Goal: Information Seeking & Learning: Find specific fact

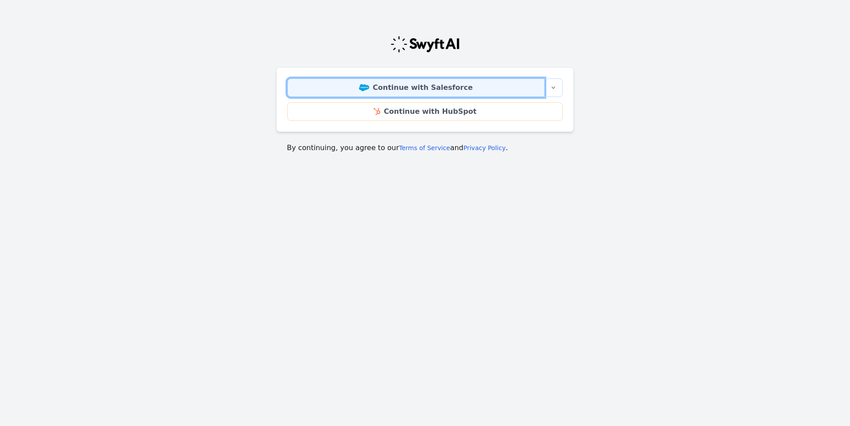
click at [410, 89] on link "Continue with Salesforce" at bounding box center [415, 87] width 257 height 19
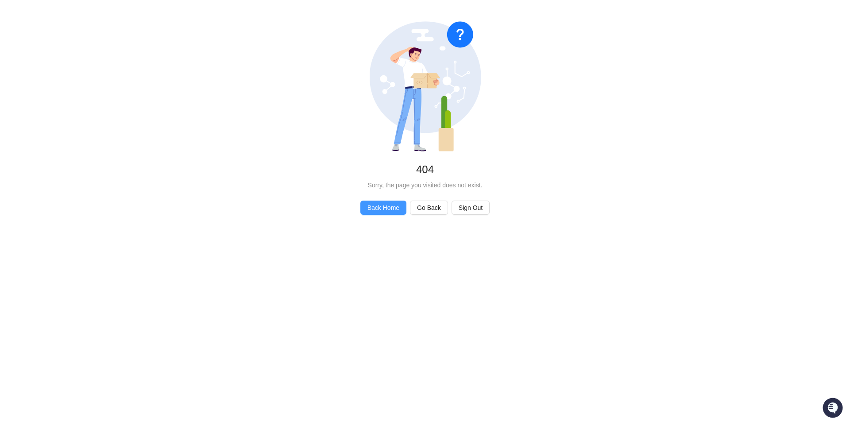
click at [388, 210] on span "Back Home" at bounding box center [383, 208] width 32 height 10
click at [392, 207] on span "Back Home" at bounding box center [383, 208] width 32 height 10
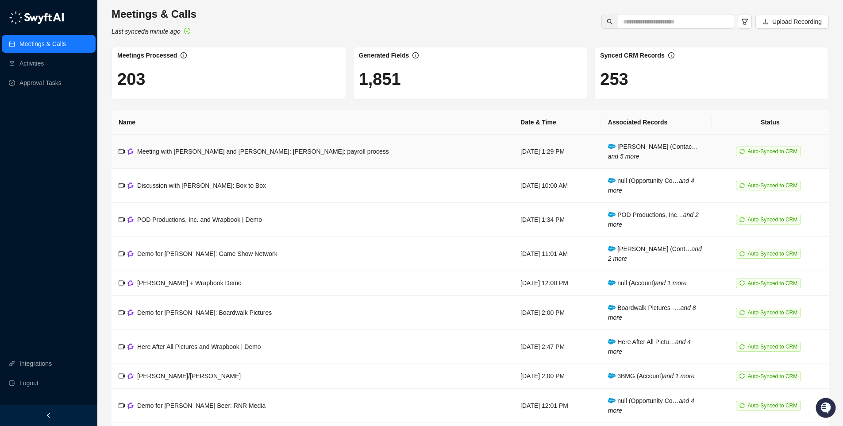
click at [754, 150] on span "Auto-Synced to CRM" at bounding box center [773, 151] width 50 height 6
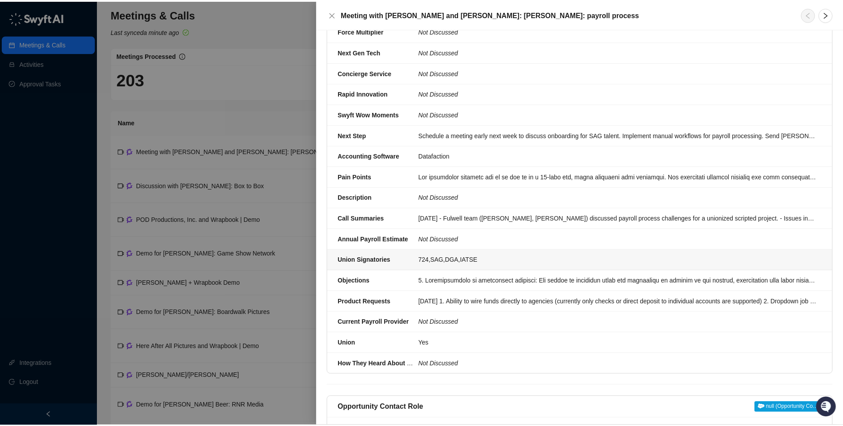
scroll to position [467, 0]
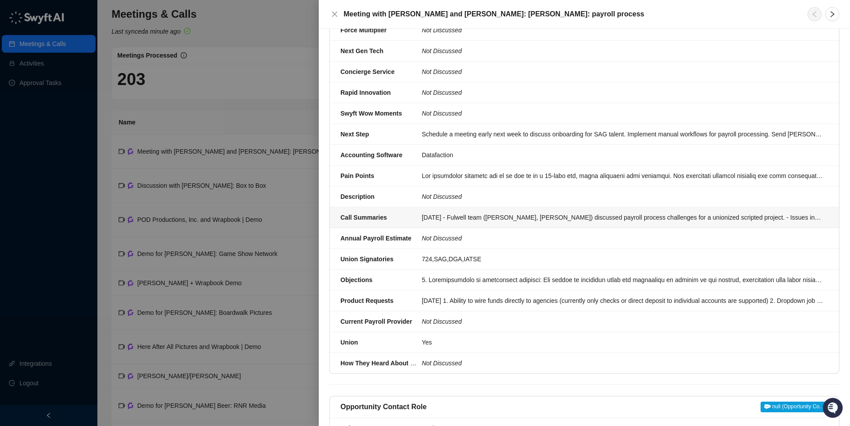
click at [440, 217] on div "[DATE] - Fulwell team ([PERSON_NAME], [PERSON_NAME]) discussed payroll process …" at bounding box center [622, 218] width 401 height 10
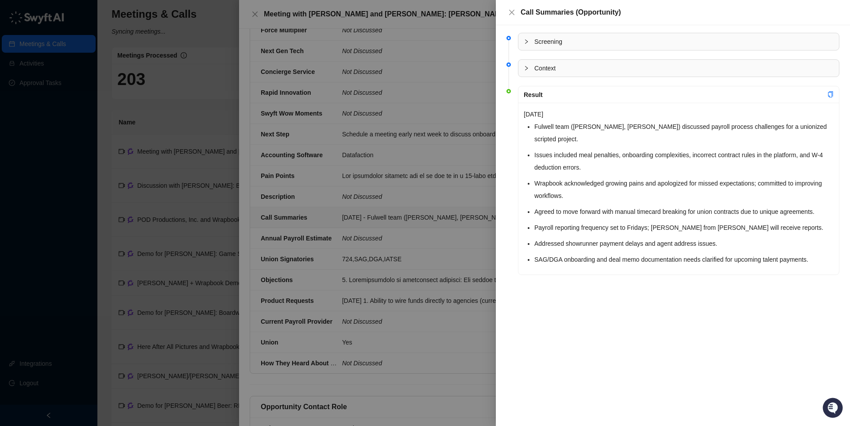
click at [528, 197] on div "[DATE] Fulwell team ([PERSON_NAME], [PERSON_NAME]) discussed payroll process ch…" at bounding box center [678, 189] width 321 height 172
click at [832, 93] on icon "copy" at bounding box center [831, 94] width 6 height 6
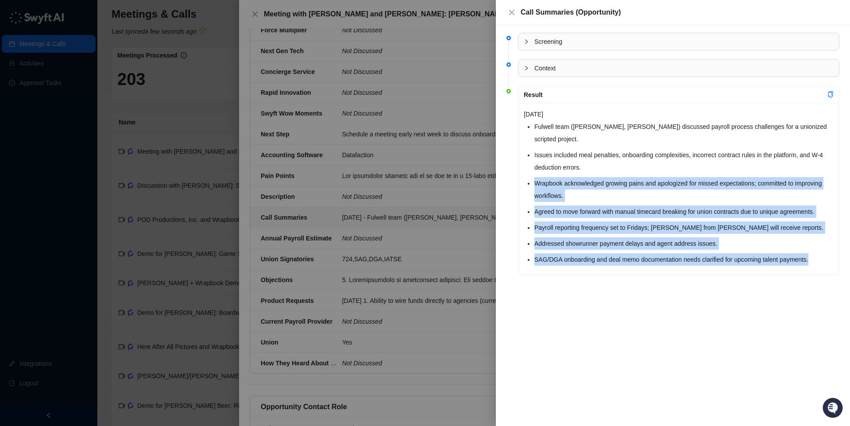
drag, startPoint x: 526, startPoint y: 170, endPoint x: 819, endPoint y: 242, distance: 302.0
click at [819, 242] on div "[DATE] Fulwell team ([PERSON_NAME], [PERSON_NAME]) discussed payroll process ch…" at bounding box center [678, 189] width 321 height 172
click at [630, 183] on li "Wrapbook acknowledged growing pains and apologized for missed expectations; com…" at bounding box center [683, 189] width 299 height 25
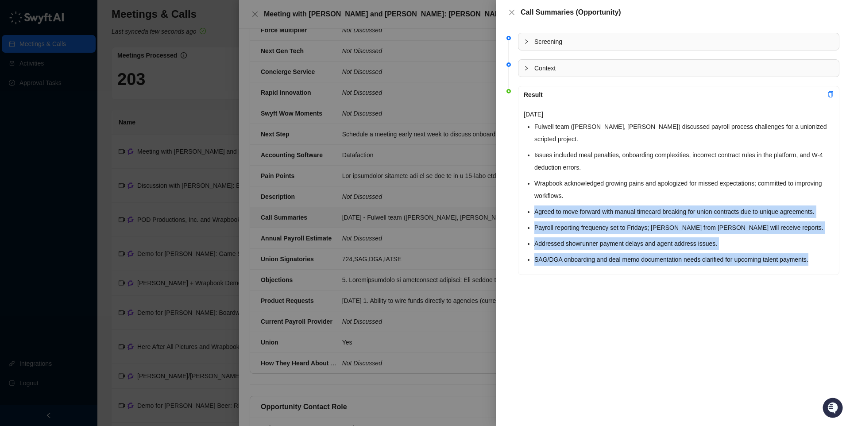
drag, startPoint x: 528, startPoint y: 193, endPoint x: 836, endPoint y: 244, distance: 311.8
click at [836, 244] on div "[DATE] Fulwell team ([PERSON_NAME], [PERSON_NAME]) discussed payroll process ch…" at bounding box center [678, 189] width 321 height 172
copy ul "Agreed to move forward with manual timecard breaking for union contracts due to…"
click at [513, 12] on icon "close" at bounding box center [511, 12] width 7 height 7
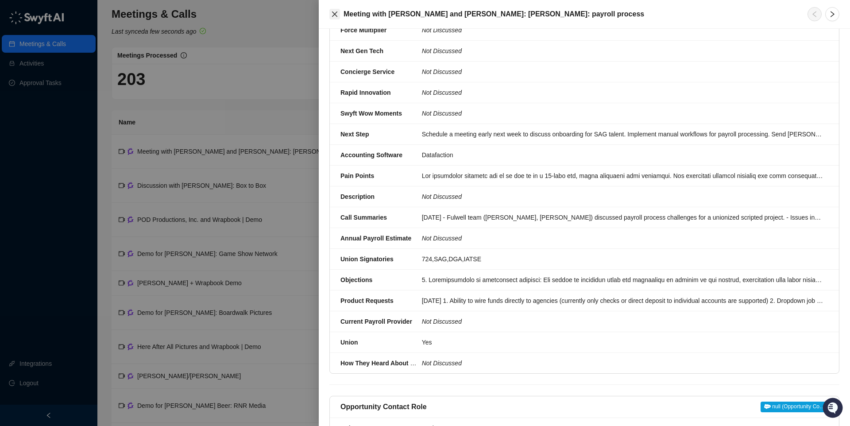
click at [333, 13] on icon "close" at bounding box center [334, 14] width 7 height 7
click at [333, 13] on div "Meeting with [PERSON_NAME] and [PERSON_NAME]: Fulwell: payroll process User Whe…" at bounding box center [425, 213] width 850 height 426
